Goal: Task Accomplishment & Management: Use online tool/utility

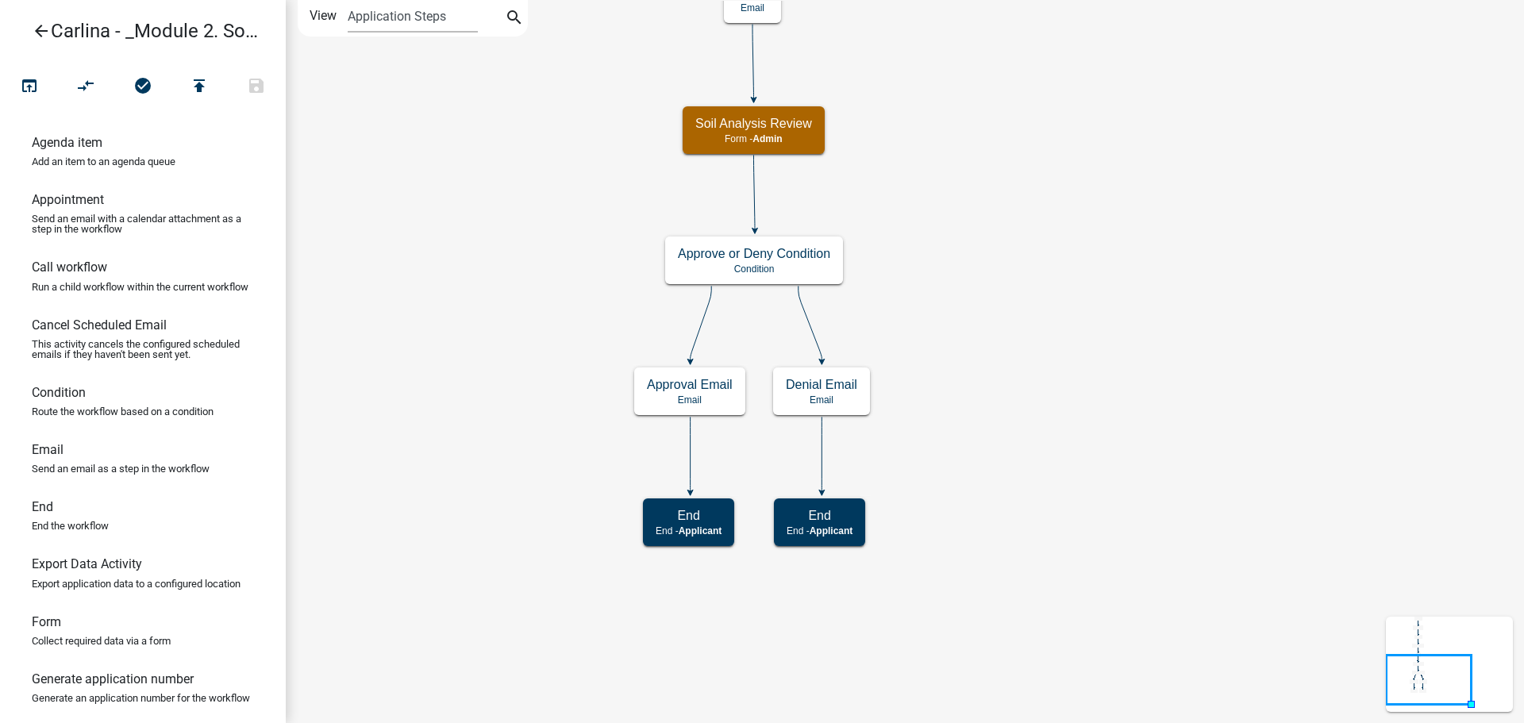
click at [36, 31] on icon "arrow_back" at bounding box center [41, 32] width 19 height 22
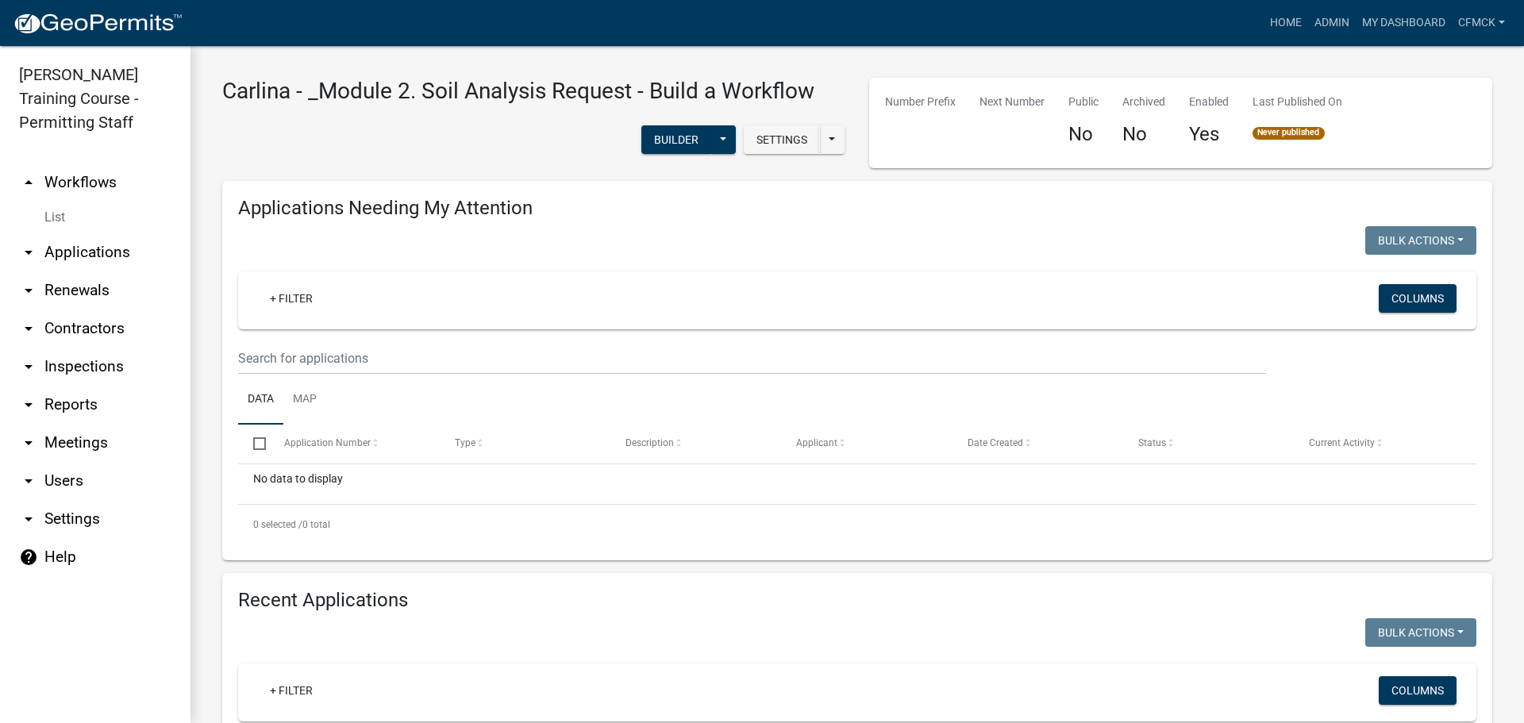
click at [64, 182] on link "arrow_drop_up Workflows" at bounding box center [95, 183] width 191 height 38
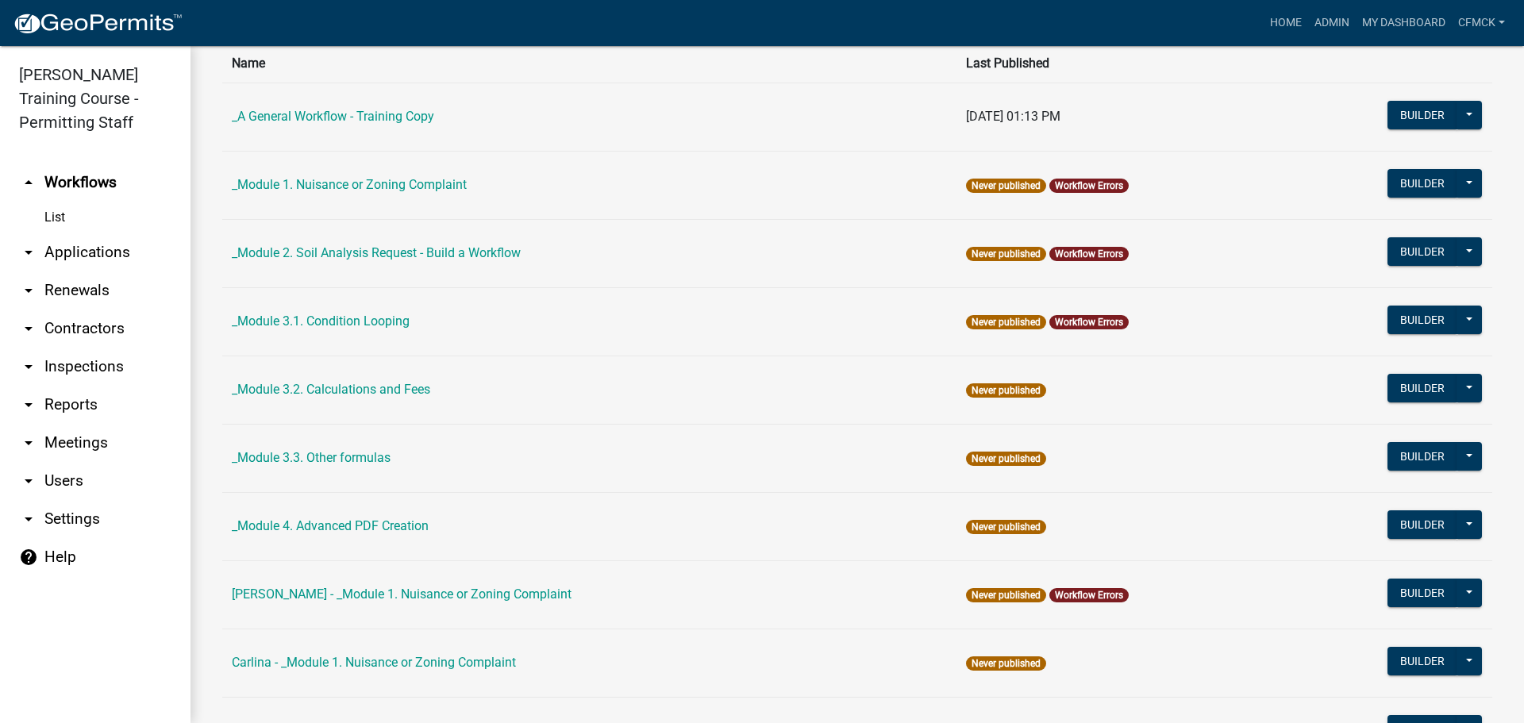
scroll to position [238, 0]
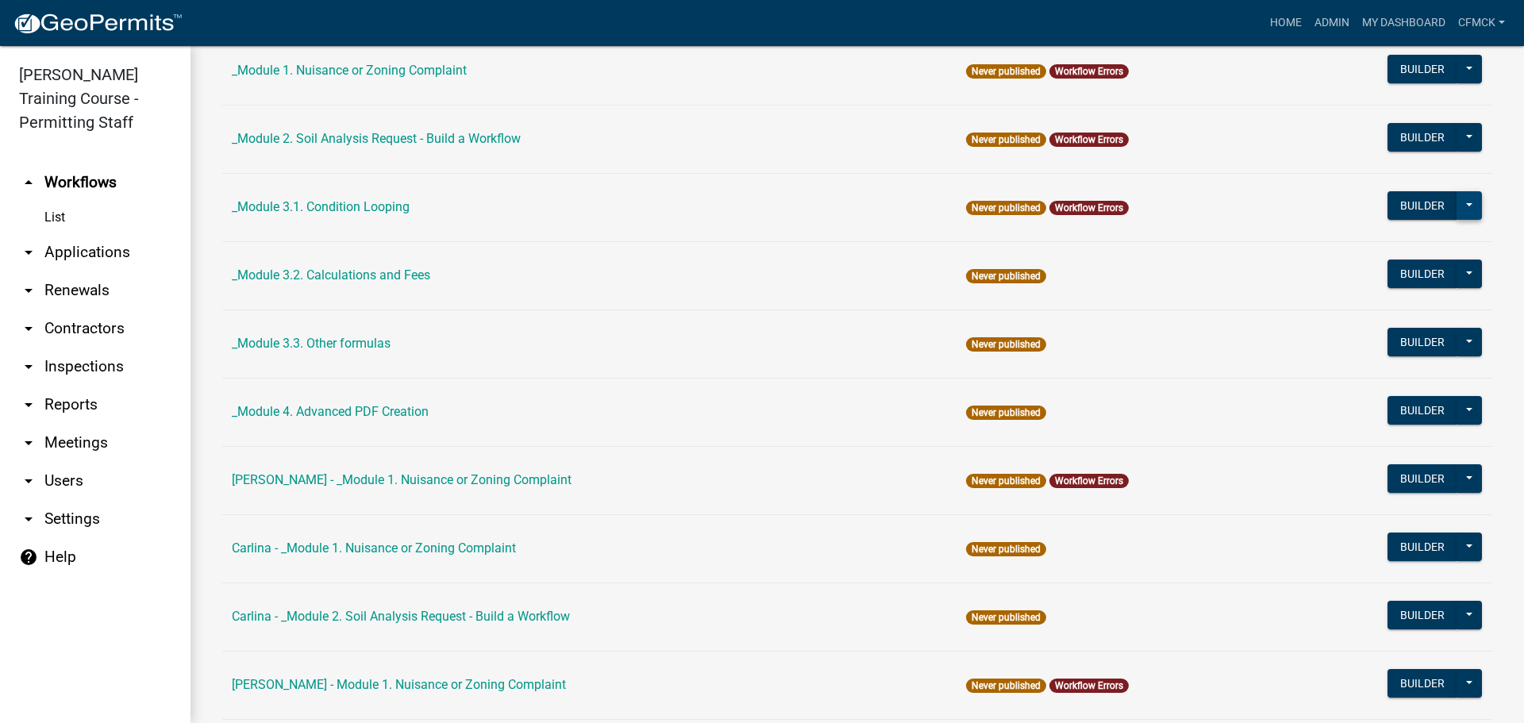
click at [1458, 205] on button at bounding box center [1469, 205] width 25 height 29
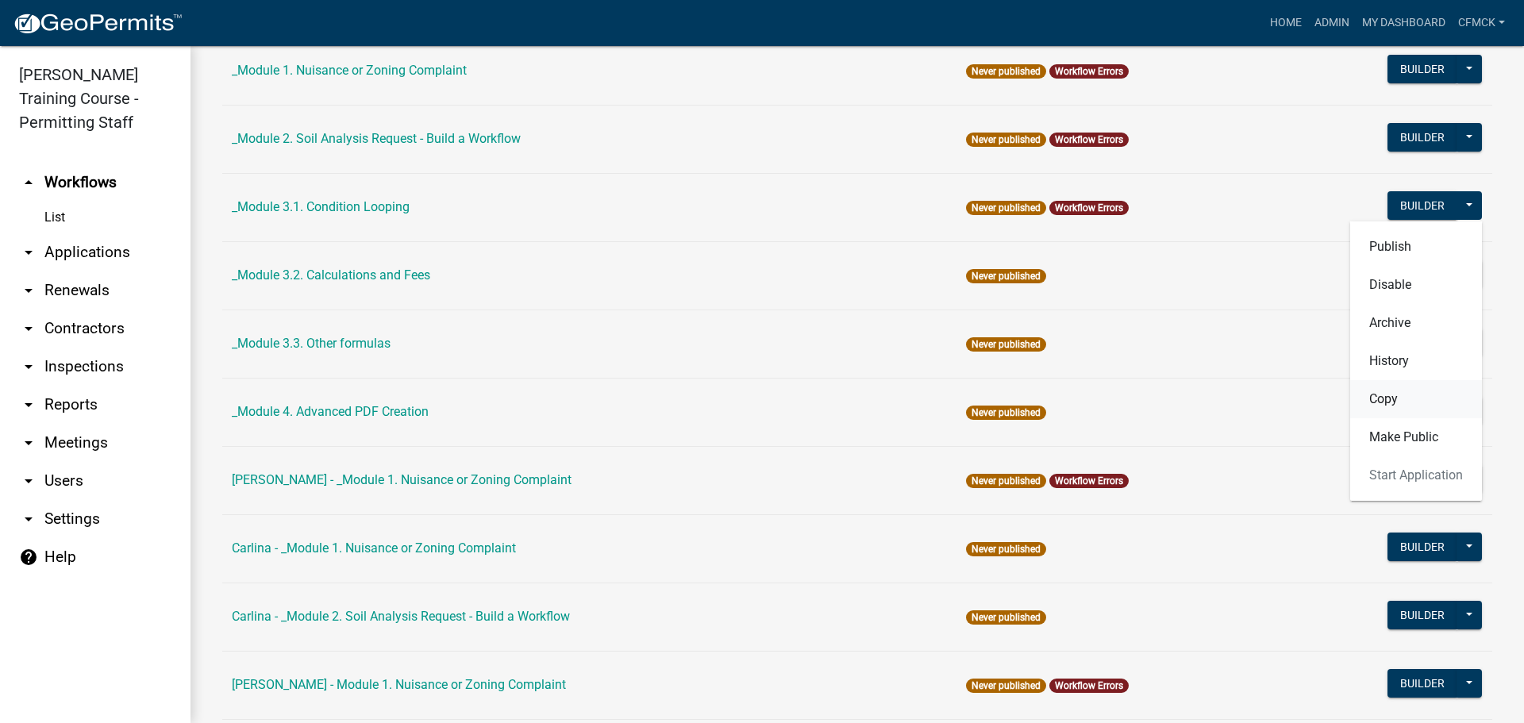
click at [1421, 400] on button "Copy" at bounding box center [1416, 399] width 132 height 38
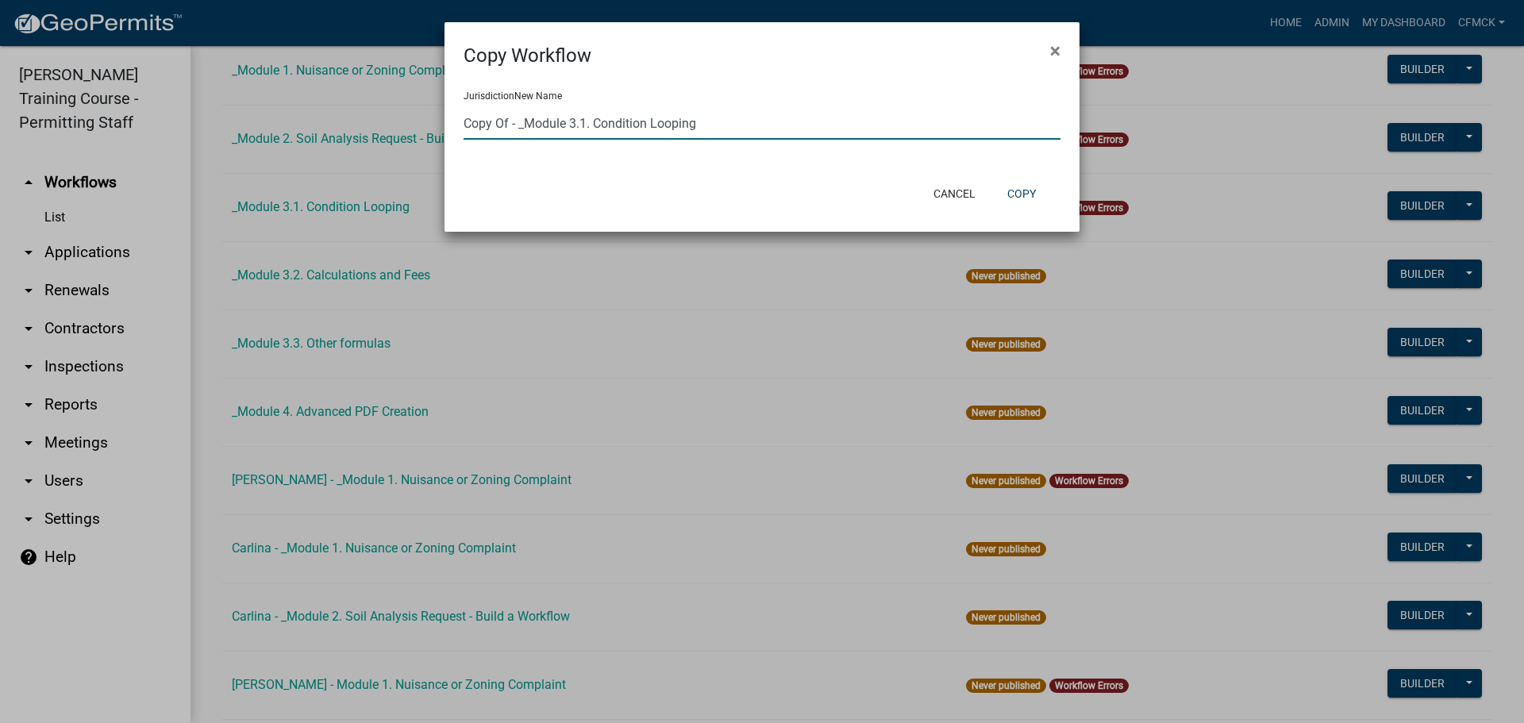
drag, startPoint x: 507, startPoint y: 125, endPoint x: 443, endPoint y: 125, distance: 63.5
click at [443, 125] on ngb-modal-window "Copy Workflow × Jurisdiction New Name Copy Of - _Module 3.1. Condition Looping …" at bounding box center [762, 361] width 1524 height 723
type input "Carlina - _Module 3.1. Condition Looping"
click at [1023, 188] on button "Copy" at bounding box center [1022, 193] width 54 height 29
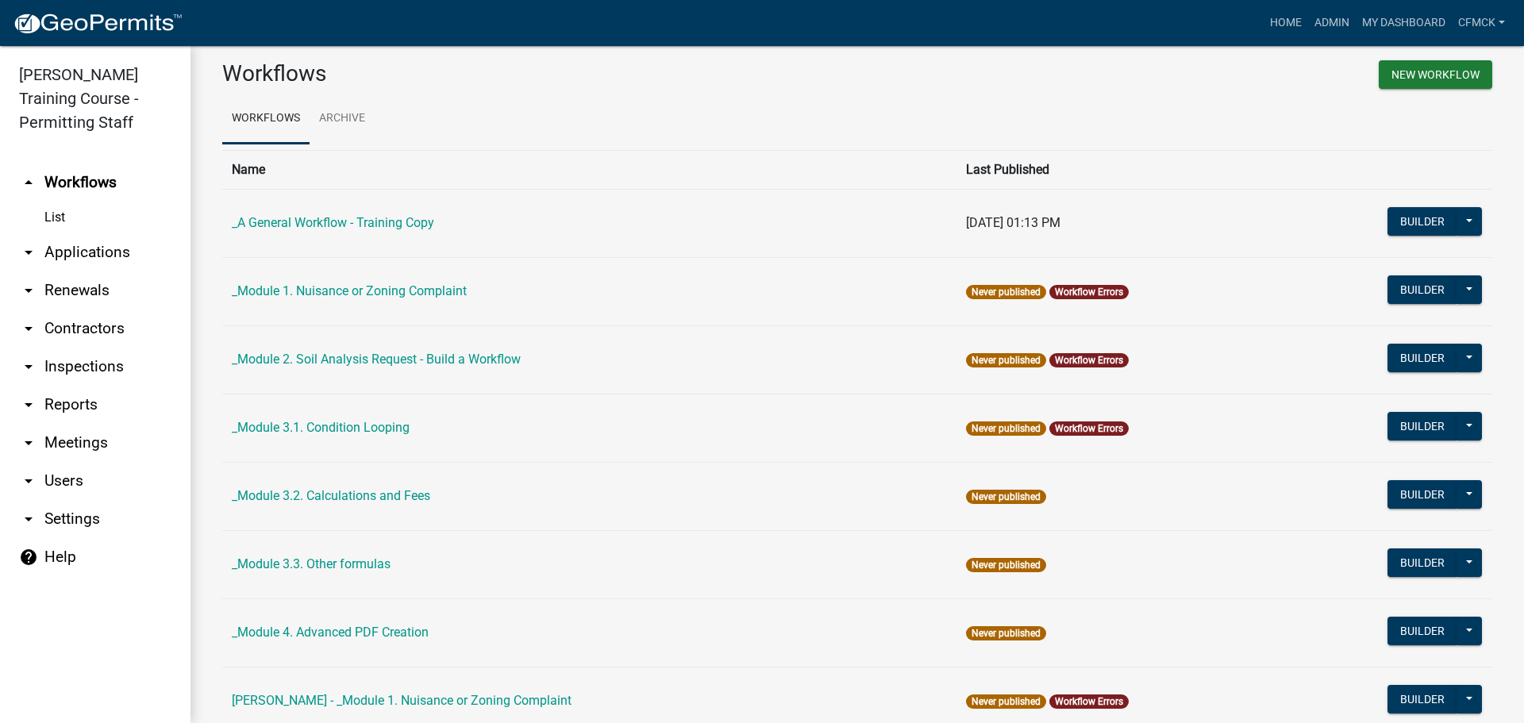
scroll to position [0, 0]
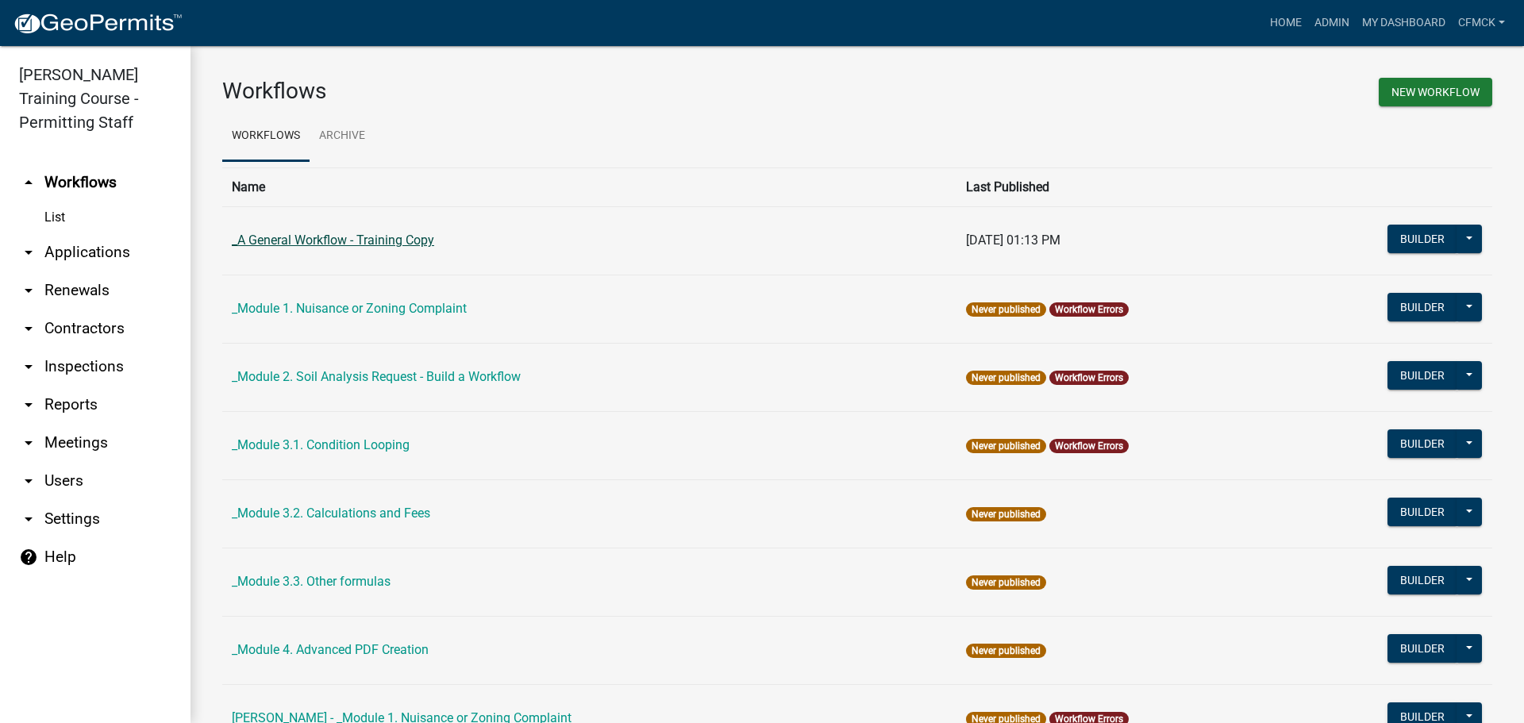
click at [399, 240] on link "_A General Workflow - Training Copy" at bounding box center [333, 240] width 202 height 15
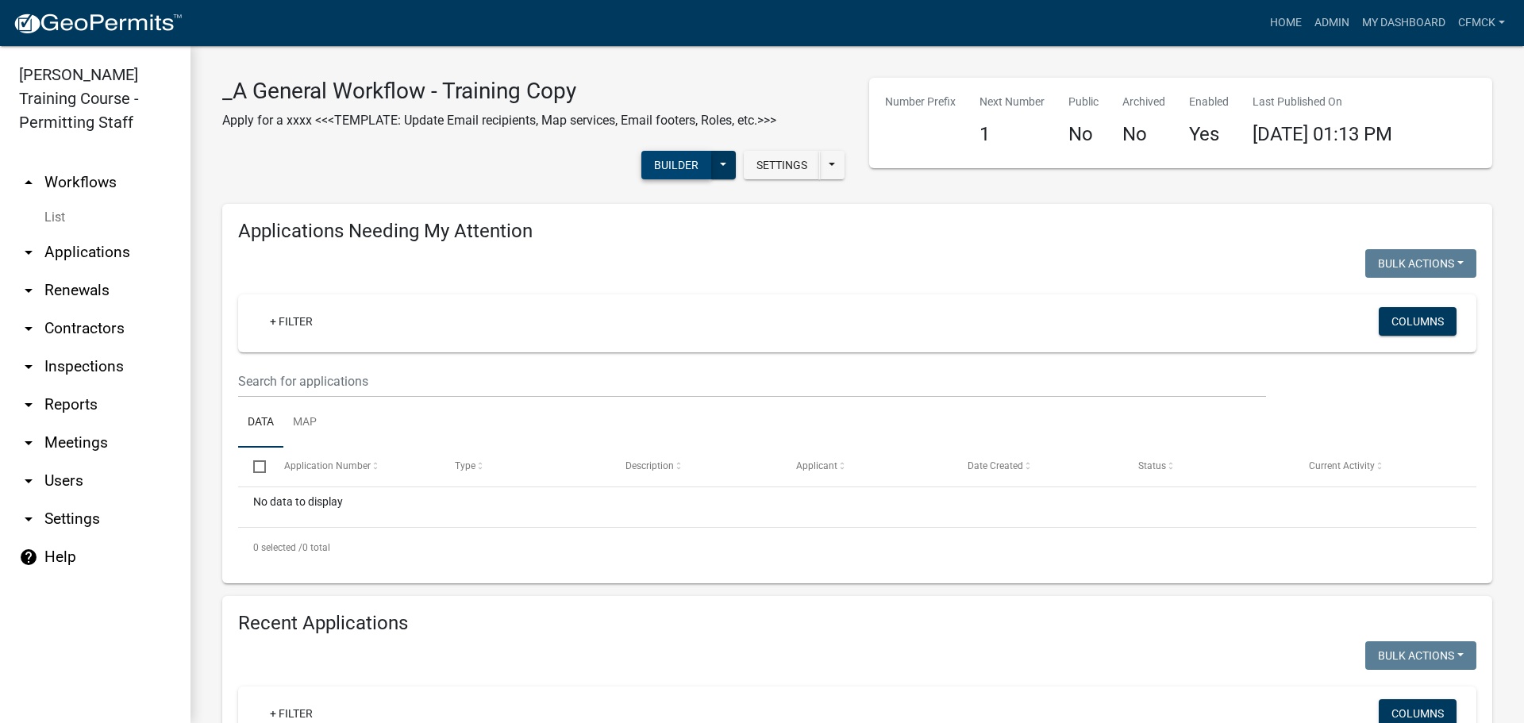
click at [653, 159] on button "Builder" at bounding box center [677, 165] width 70 height 29
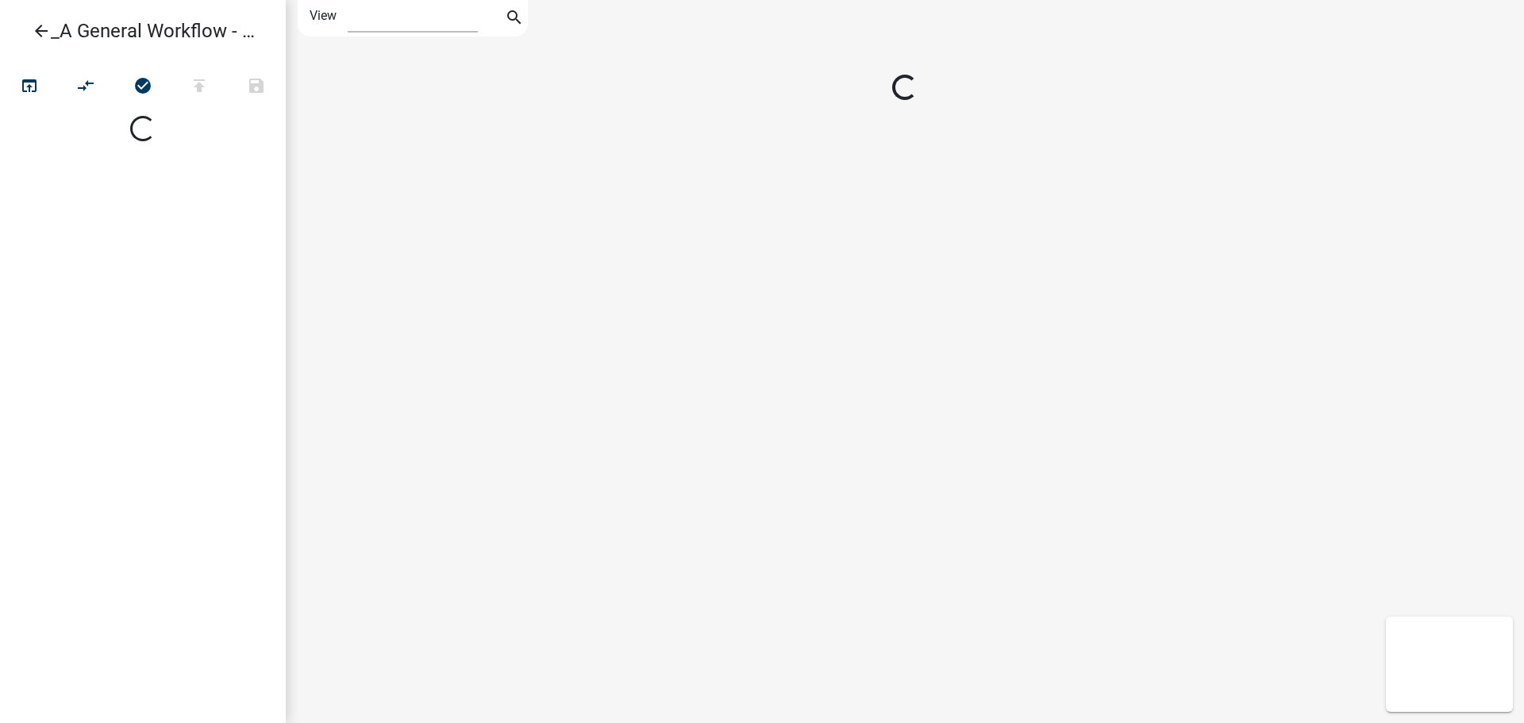
select select "1"
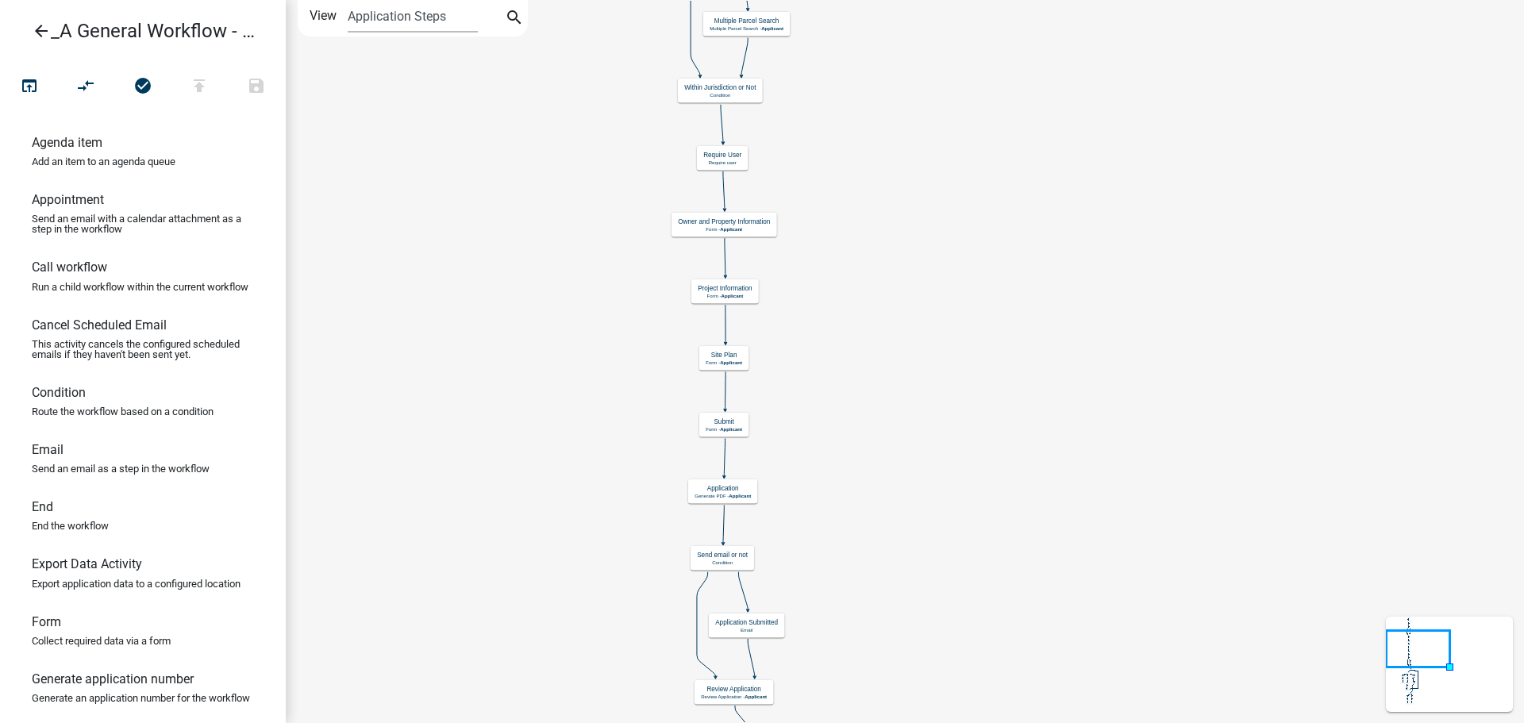
click at [44, 29] on icon "arrow_back" at bounding box center [41, 32] width 19 height 22
